Goal: Task Accomplishment & Management: Use online tool/utility

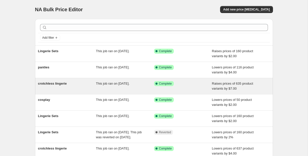
click at [115, 83] on span "This job ran on [DATE]." at bounding box center [113, 84] width 34 height 4
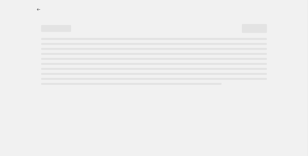
select select "by"
select select "remove"
select select "collection"
select select "not_equal"
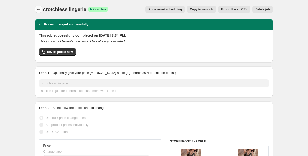
click at [39, 7] on button "Price change jobs" at bounding box center [38, 9] width 7 height 7
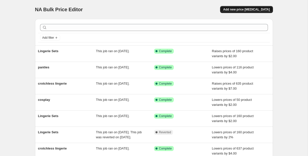
click at [242, 10] on span "Add new price [MEDICAL_DATA]" at bounding box center [246, 10] width 47 height 4
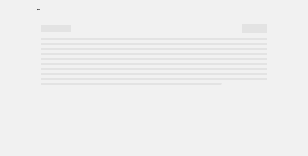
select select "percentage"
